Goal: Task Accomplishment & Management: Use online tool/utility

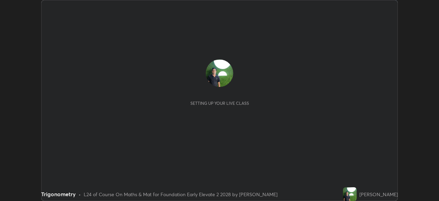
scroll to position [201, 438]
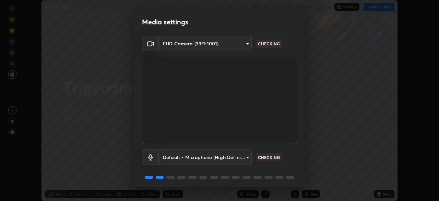
click at [236, 43] on body "Erase all Trigonometry WAS SCHEDULED TO START AT 4:55 AM Settings START CLASS S…" at bounding box center [219, 100] width 439 height 201
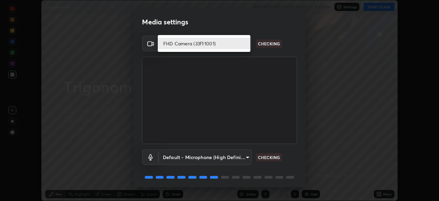
click at [233, 44] on li "FHD Camera (33f1:1001)" at bounding box center [204, 43] width 93 height 11
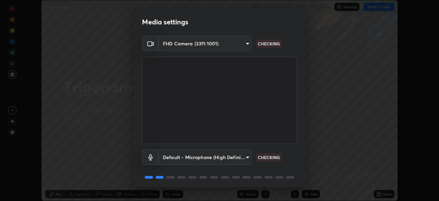
scroll to position [24, 0]
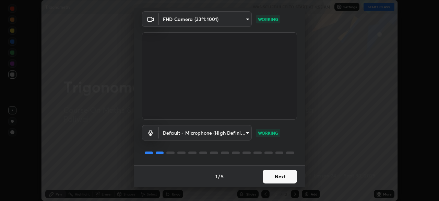
click at [284, 179] on button "Next" at bounding box center [280, 176] width 34 height 14
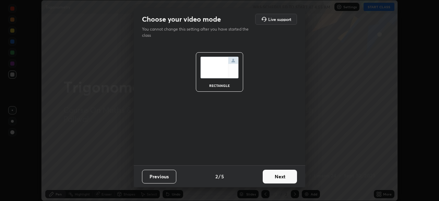
scroll to position [0, 0]
click at [285, 177] on button "Next" at bounding box center [280, 176] width 34 height 14
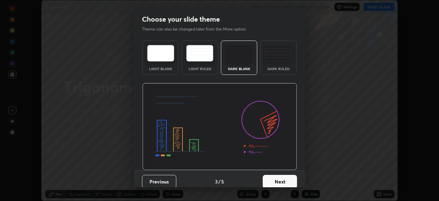
scroll to position [5, 0]
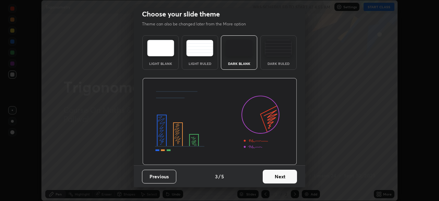
click at [282, 178] on button "Next" at bounding box center [280, 176] width 34 height 14
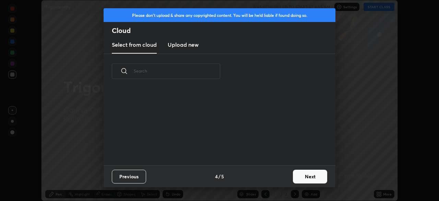
scroll to position [76, 220]
click at [305, 175] on button "Next" at bounding box center [310, 176] width 34 height 14
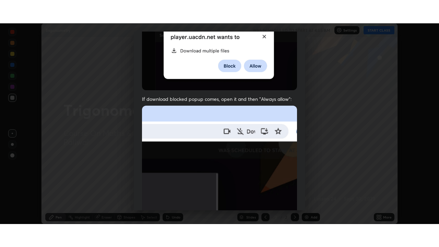
scroll to position [164, 0]
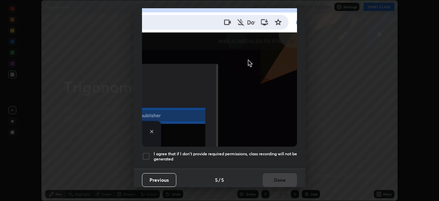
click at [147, 152] on div at bounding box center [146, 156] width 8 height 8
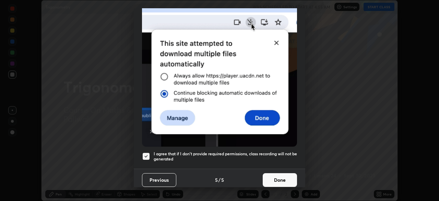
click at [281, 176] on button "Done" at bounding box center [280, 180] width 34 height 14
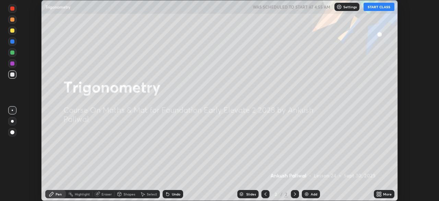
click at [376, 6] on button "START CLASS" at bounding box center [378, 7] width 31 height 8
click at [383, 194] on div "More" at bounding box center [387, 193] width 9 height 3
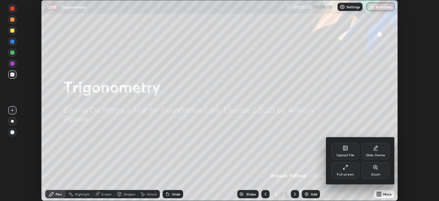
click at [348, 169] on icon at bounding box center [344, 166] width 5 height 5
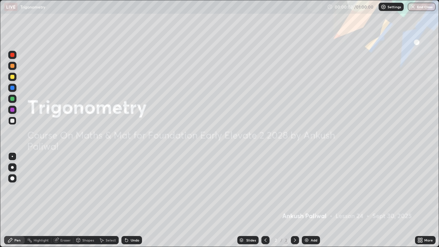
scroll to position [247, 439]
click at [309, 200] on div "Add" at bounding box center [311, 240] width 18 height 8
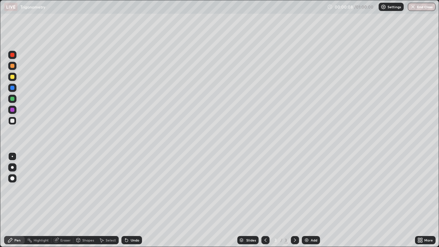
click at [13, 65] on div at bounding box center [12, 66] width 4 height 4
click at [311, 200] on div "Add" at bounding box center [314, 239] width 7 height 3
click at [14, 54] on div at bounding box center [12, 55] width 4 height 4
click at [12, 80] on div at bounding box center [12, 77] width 8 height 8
click at [125, 200] on icon at bounding box center [125, 238] width 1 height 1
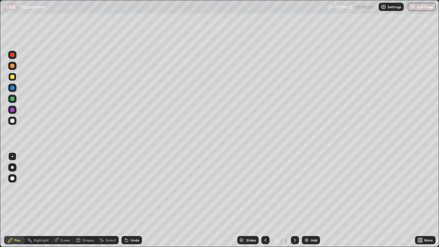
click at [128, 200] on div "Undo" at bounding box center [131, 240] width 21 height 8
click at [129, 200] on div "Undo" at bounding box center [131, 240] width 21 height 8
click at [130, 200] on div "Undo" at bounding box center [131, 240] width 21 height 8
click at [125, 200] on icon at bounding box center [126, 240] width 3 height 3
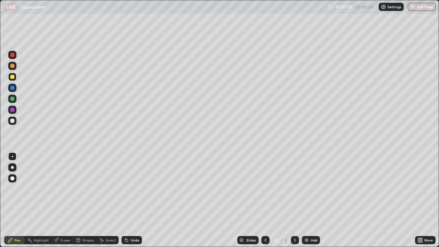
click at [12, 96] on div at bounding box center [12, 99] width 8 height 8
click at [137, 200] on div "Undo" at bounding box center [131, 240] width 21 height 8
click at [126, 200] on icon at bounding box center [126, 240] width 3 height 3
click at [121, 200] on div "Undo" at bounding box center [131, 240] width 21 height 8
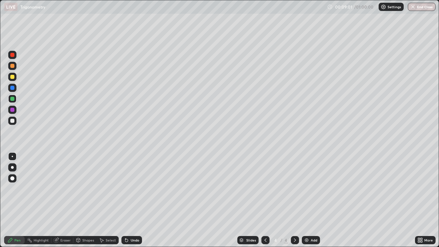
click at [125, 200] on icon at bounding box center [126, 240] width 3 height 3
click at [131, 200] on div "Undo" at bounding box center [135, 239] width 9 height 3
click at [12, 108] on div at bounding box center [12, 110] width 4 height 4
click at [128, 200] on icon at bounding box center [126, 239] width 5 height 5
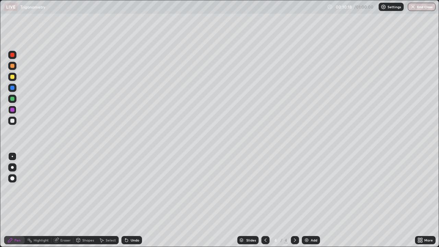
click at [124, 200] on icon at bounding box center [126, 239] width 5 height 5
click at [12, 77] on div at bounding box center [12, 77] width 4 height 4
click at [125, 200] on icon at bounding box center [125, 238] width 1 height 1
click at [11, 55] on div at bounding box center [12, 55] width 4 height 4
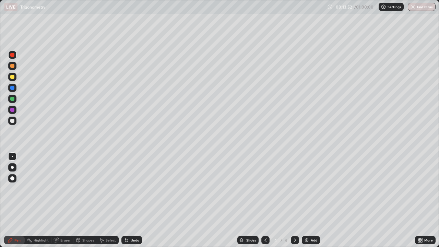
click at [307, 200] on div "Add" at bounding box center [311, 240] width 18 height 8
click at [13, 75] on div at bounding box center [12, 77] width 4 height 4
click at [125, 200] on icon at bounding box center [126, 240] width 3 height 3
click at [127, 200] on icon at bounding box center [126, 239] width 5 height 5
click at [125, 200] on icon at bounding box center [126, 240] width 3 height 3
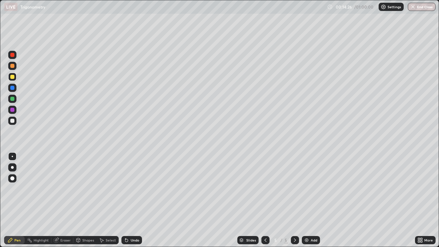
click at [124, 200] on icon at bounding box center [126, 239] width 5 height 5
click at [12, 65] on div at bounding box center [12, 66] width 4 height 4
click at [12, 99] on div at bounding box center [12, 99] width 4 height 4
click at [128, 200] on div "Undo" at bounding box center [131, 240] width 21 height 8
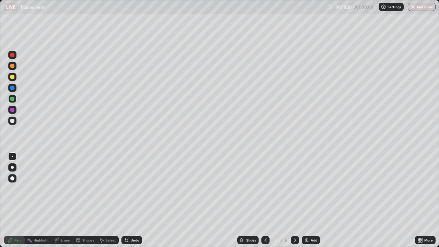
click at [131, 200] on div "Undo" at bounding box center [135, 239] width 9 height 3
click at [128, 200] on icon at bounding box center [126, 239] width 5 height 5
click at [12, 107] on div at bounding box center [12, 110] width 8 height 8
click at [309, 200] on div "Add" at bounding box center [311, 240] width 18 height 8
click at [12, 55] on div at bounding box center [12, 55] width 4 height 4
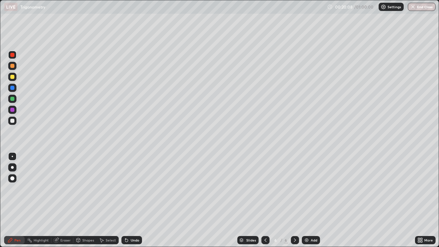
click at [12, 76] on div at bounding box center [12, 77] width 4 height 4
click at [14, 87] on div at bounding box center [12, 88] width 4 height 4
click at [309, 200] on div "Add" at bounding box center [311, 240] width 18 height 8
click at [131, 200] on div "Undo" at bounding box center [135, 239] width 9 height 3
click at [131, 200] on div "Undo" at bounding box center [131, 240] width 21 height 8
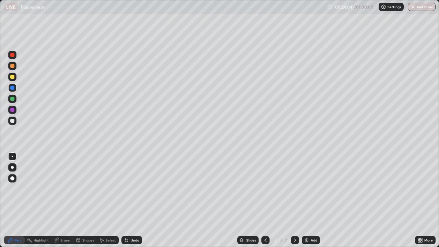
click at [130, 200] on div "Undo" at bounding box center [131, 240] width 21 height 8
click at [13, 55] on div at bounding box center [12, 55] width 4 height 4
click at [11, 97] on div at bounding box center [12, 99] width 4 height 4
click at [125, 200] on icon at bounding box center [125, 238] width 1 height 1
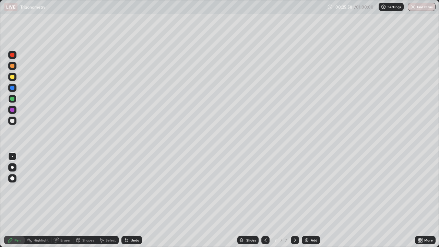
click at [124, 200] on icon at bounding box center [126, 239] width 5 height 5
click at [125, 200] on icon at bounding box center [125, 238] width 1 height 1
click at [124, 200] on icon at bounding box center [126, 239] width 5 height 5
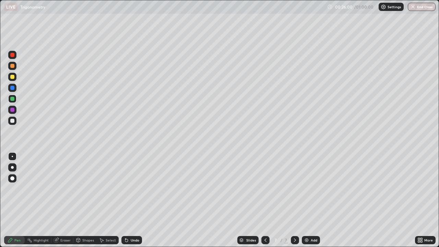
click at [123, 200] on div "Undo" at bounding box center [131, 240] width 21 height 8
click at [122, 200] on div "Undo" at bounding box center [131, 240] width 21 height 8
click at [14, 76] on div at bounding box center [12, 77] width 4 height 4
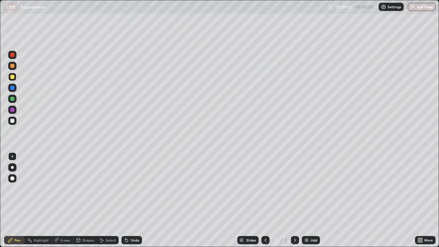
click at [14, 98] on div at bounding box center [12, 99] width 4 height 4
click at [125, 200] on icon at bounding box center [126, 240] width 3 height 3
click at [124, 200] on div "Undo" at bounding box center [131, 240] width 21 height 8
click at [123, 200] on div "Undo" at bounding box center [131, 240] width 21 height 8
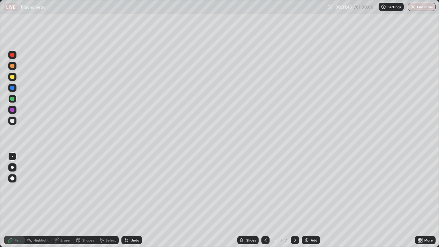
click at [306, 200] on img at bounding box center [306, 239] width 5 height 5
click at [13, 55] on div at bounding box center [12, 55] width 4 height 4
click at [303, 200] on div "Add" at bounding box center [311, 240] width 18 height 8
click at [11, 57] on div at bounding box center [12, 55] width 4 height 4
click at [12, 99] on div at bounding box center [12, 99] width 4 height 4
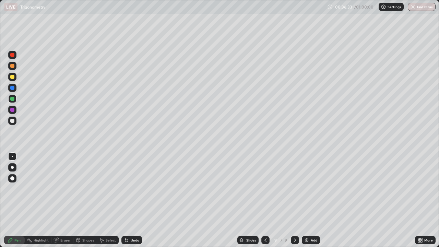
click at [12, 87] on div at bounding box center [12, 88] width 4 height 4
click at [13, 111] on div at bounding box center [12, 110] width 4 height 4
click at [126, 200] on icon at bounding box center [126, 240] width 3 height 3
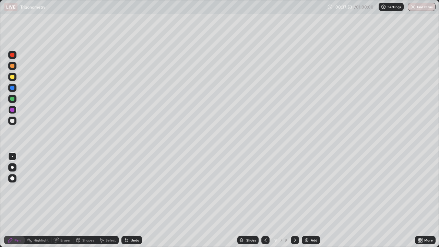
click at [12, 108] on div at bounding box center [12, 110] width 4 height 4
click at [13, 53] on div at bounding box center [12, 55] width 4 height 4
click at [12, 66] on div at bounding box center [12, 66] width 4 height 4
click at [125, 200] on icon at bounding box center [126, 240] width 3 height 3
click at [125, 200] on icon at bounding box center [125, 238] width 1 height 1
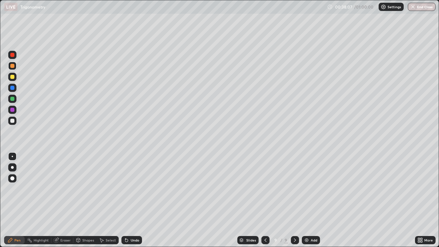
click at [125, 200] on icon at bounding box center [125, 238] width 1 height 1
click at [125, 200] on icon at bounding box center [126, 240] width 3 height 3
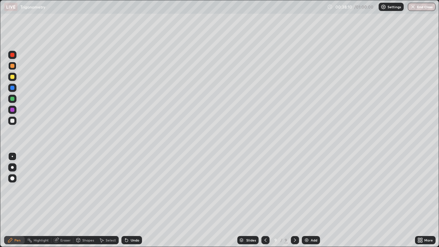
click at [125, 200] on icon at bounding box center [125, 238] width 1 height 1
click at [268, 200] on div at bounding box center [265, 240] width 8 height 14
click at [265, 200] on icon at bounding box center [265, 239] width 5 height 5
click at [294, 200] on icon at bounding box center [294, 239] width 5 height 5
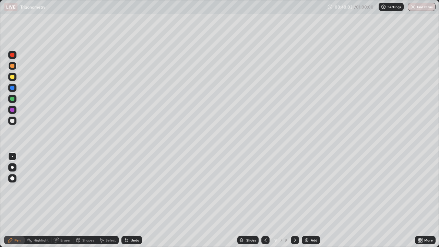
click at [305, 200] on img at bounding box center [306, 239] width 5 height 5
click at [125, 200] on icon at bounding box center [126, 240] width 3 height 3
click at [128, 200] on icon at bounding box center [126, 239] width 5 height 5
click at [126, 200] on div "Undo" at bounding box center [131, 240] width 21 height 8
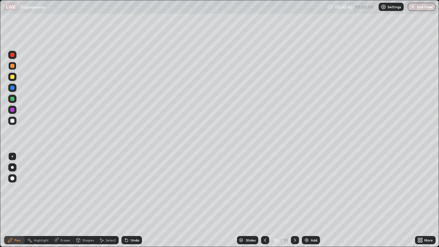
click at [11, 78] on div at bounding box center [12, 77] width 4 height 4
click at [126, 200] on icon at bounding box center [126, 240] width 3 height 3
click at [128, 200] on div "Undo" at bounding box center [131, 240] width 21 height 8
click at [312, 200] on div "Add" at bounding box center [311, 240] width 18 height 8
click at [311, 200] on div "Add" at bounding box center [314, 239] width 7 height 3
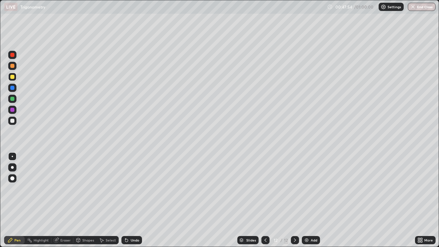
click at [13, 56] on div at bounding box center [12, 55] width 4 height 4
click at [265, 200] on icon at bounding box center [265, 239] width 5 height 5
click at [294, 200] on icon at bounding box center [294, 239] width 5 height 5
click at [15, 97] on div at bounding box center [12, 99] width 8 height 8
click at [308, 200] on div "Add" at bounding box center [311, 240] width 18 height 8
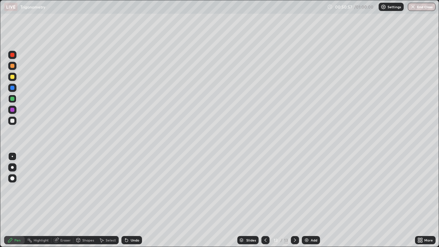
click at [15, 54] on div at bounding box center [12, 55] width 8 height 8
click at [15, 79] on div at bounding box center [12, 77] width 8 height 8
click at [10, 99] on div at bounding box center [12, 99] width 8 height 8
click at [415, 7] on img "button" at bounding box center [412, 6] width 5 height 5
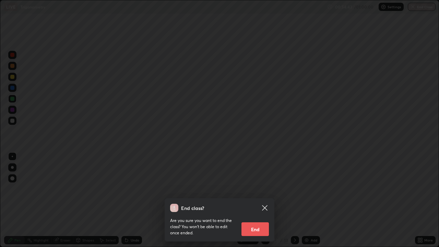
click at [257, 200] on button "End" at bounding box center [254, 229] width 27 height 14
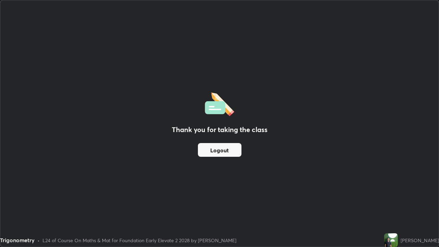
click at [237, 153] on button "Logout" at bounding box center [220, 150] width 44 height 14
